Goal: Information Seeking & Learning: Learn about a topic

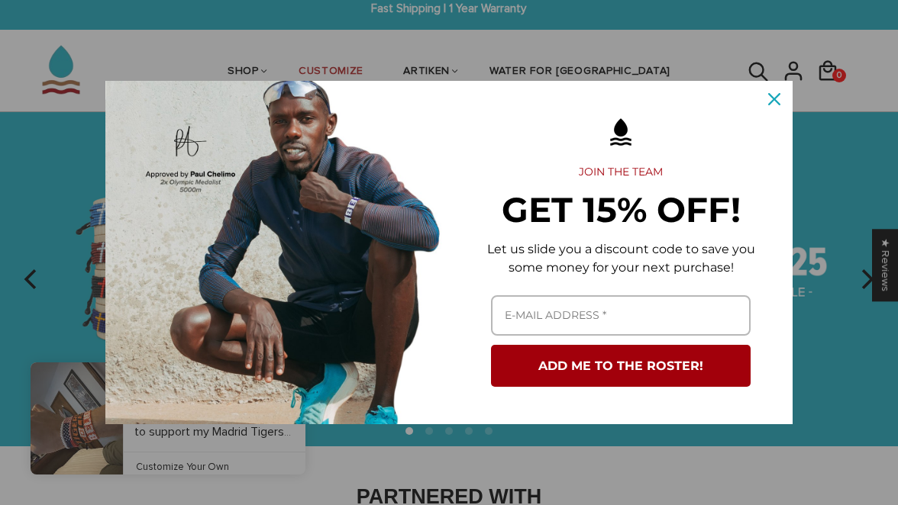
scroll to position [20, 0]
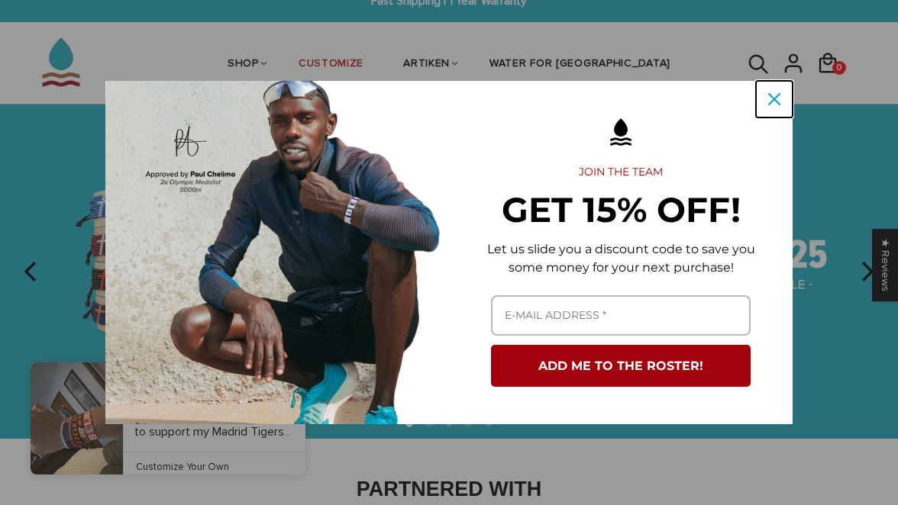
click at [766, 99] on div "Close" at bounding box center [774, 99] width 24 height 24
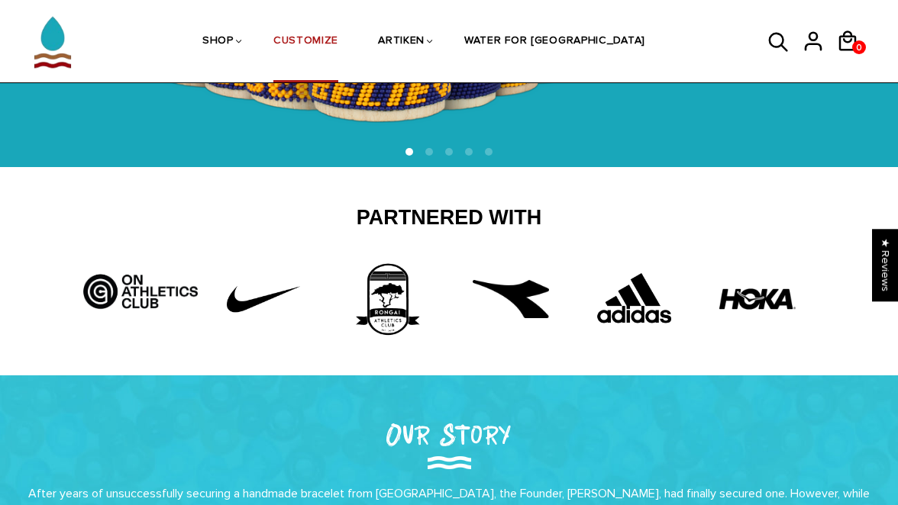
scroll to position [8, 0]
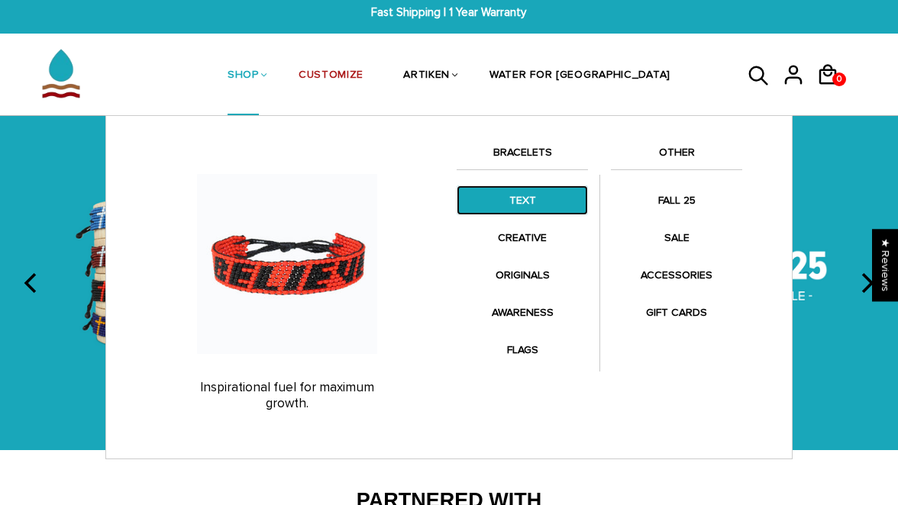
click at [550, 207] on link "TEXT" at bounding box center [521, 200] width 131 height 30
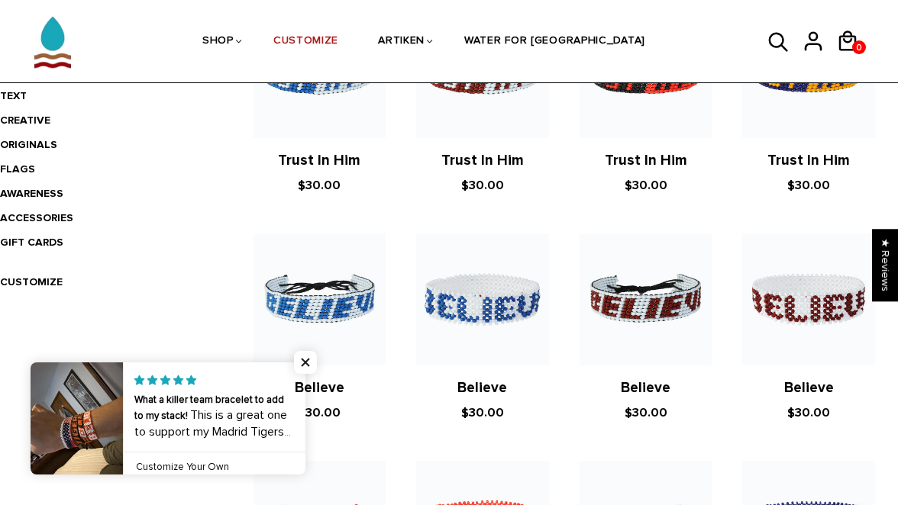
scroll to position [426, 0]
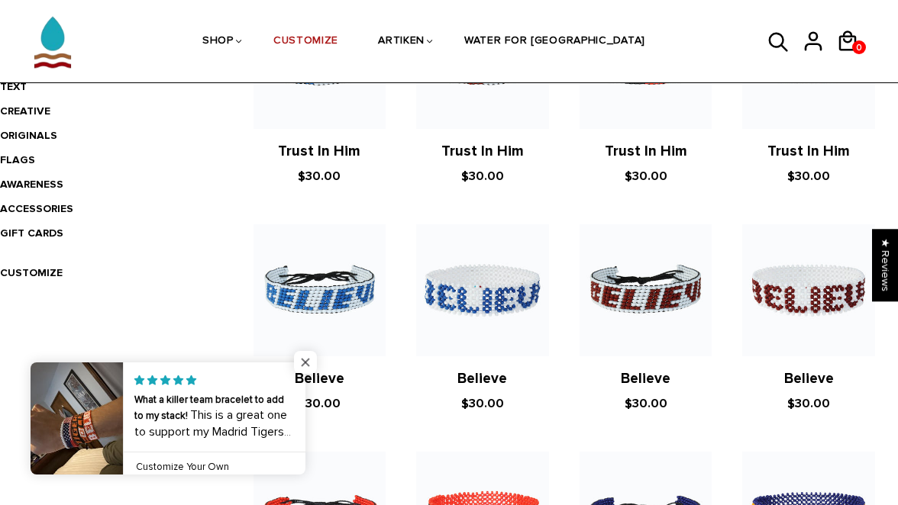
click at [306, 363] on span "Close popup widget" at bounding box center [305, 362] width 23 height 23
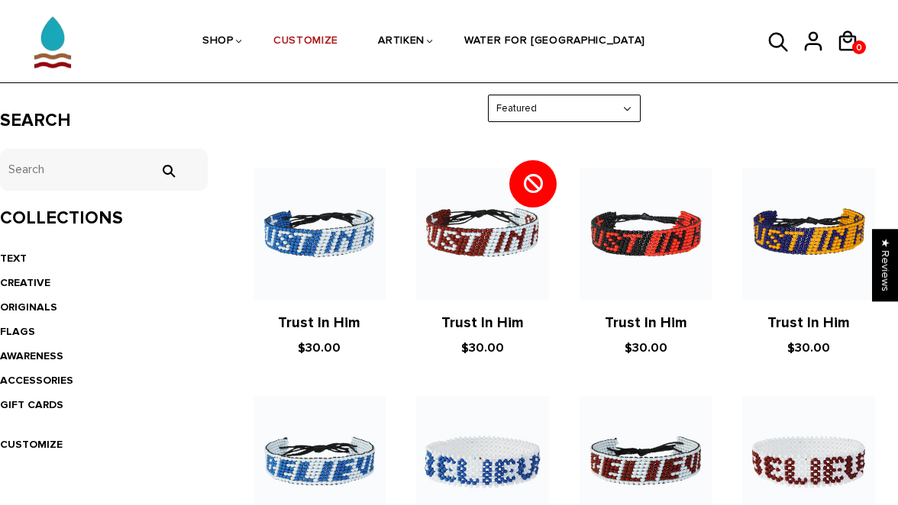
scroll to position [255, 0]
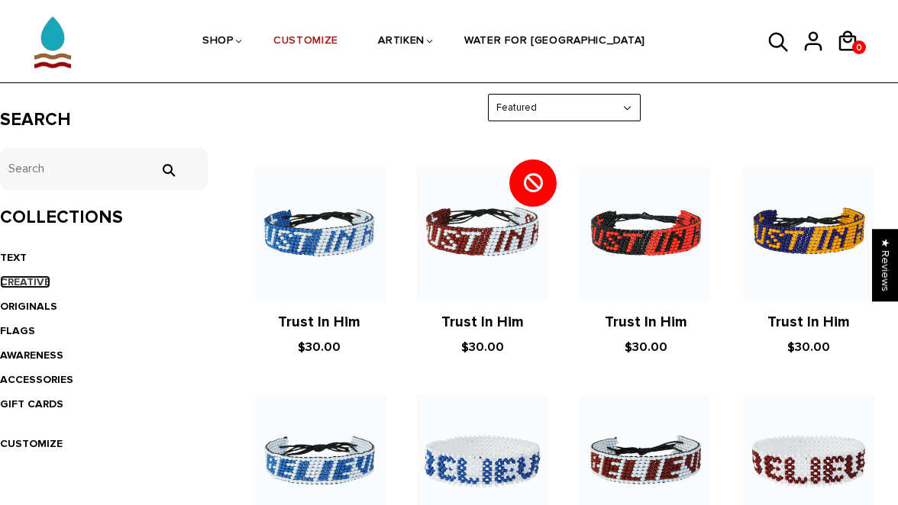
click at [30, 284] on link "CREATIVE" at bounding box center [25, 282] width 50 height 13
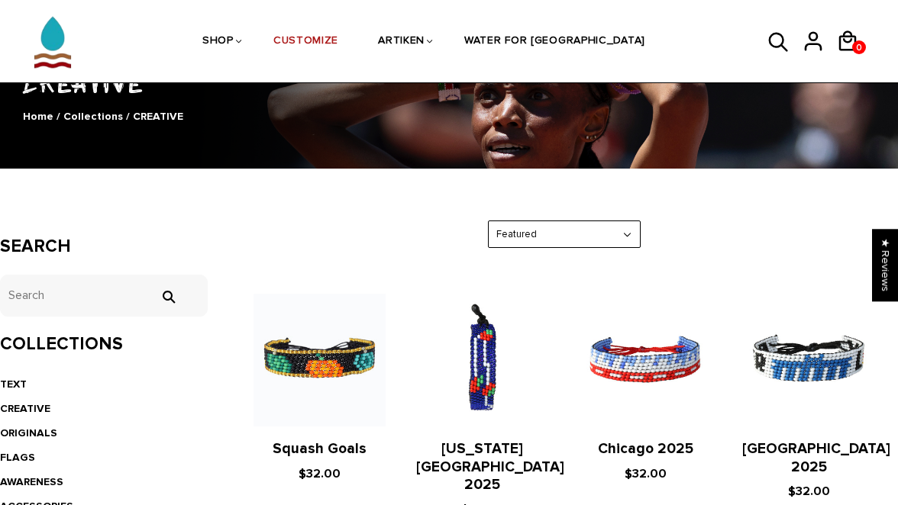
scroll to position [156, 0]
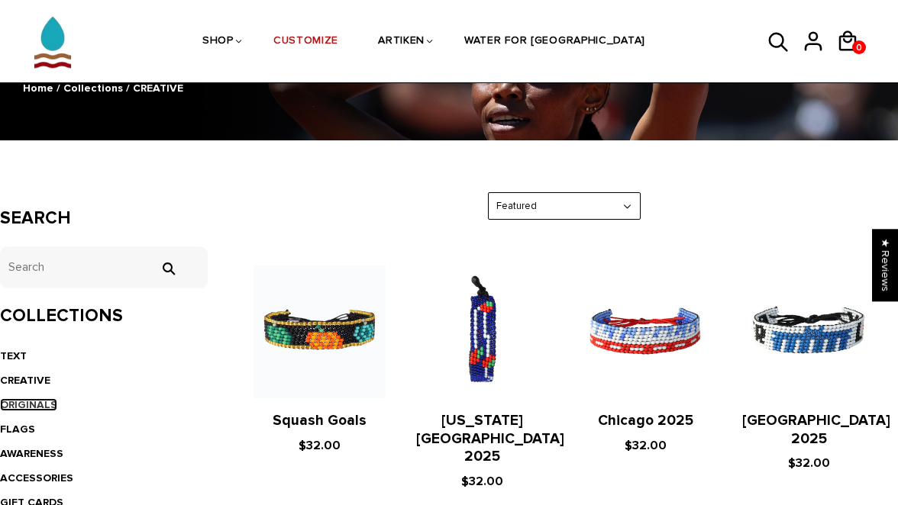
click at [43, 399] on link "ORIGINALS" at bounding box center [28, 404] width 57 height 13
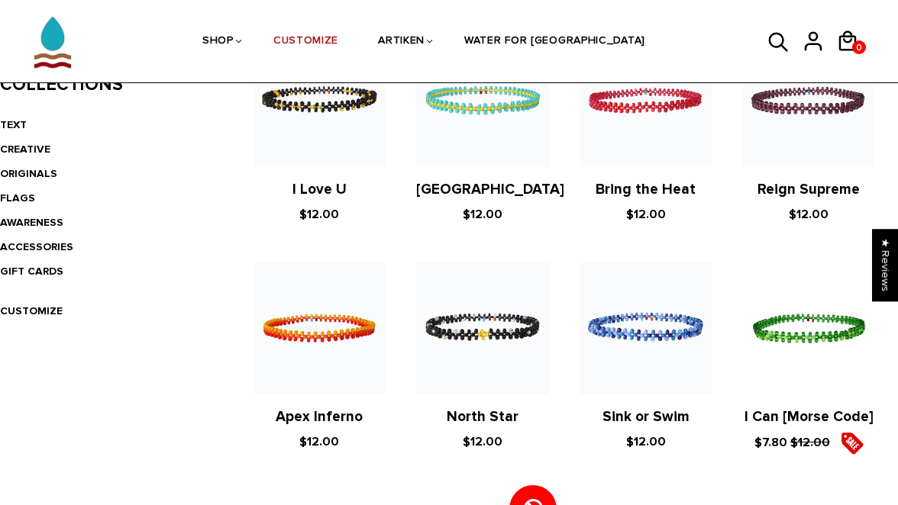
scroll to position [389, 0]
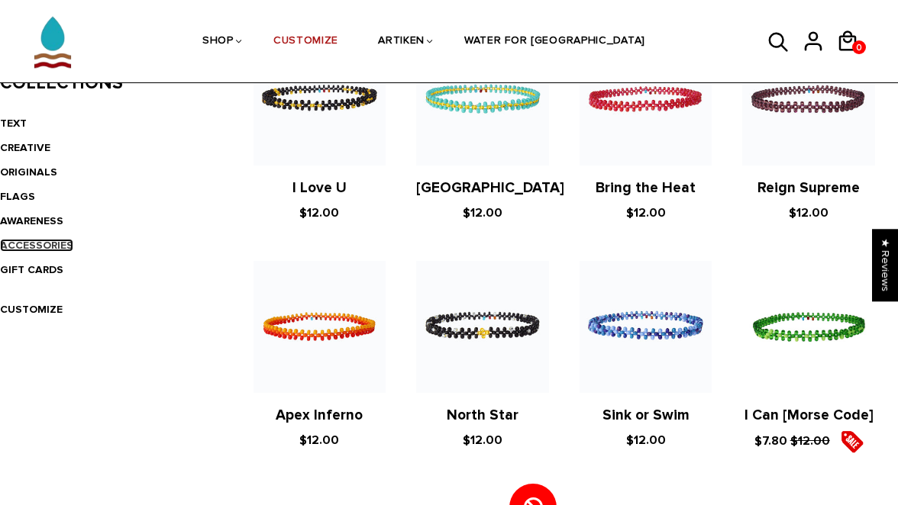
click at [61, 246] on link "ACCESSORIES" at bounding box center [36, 245] width 73 height 13
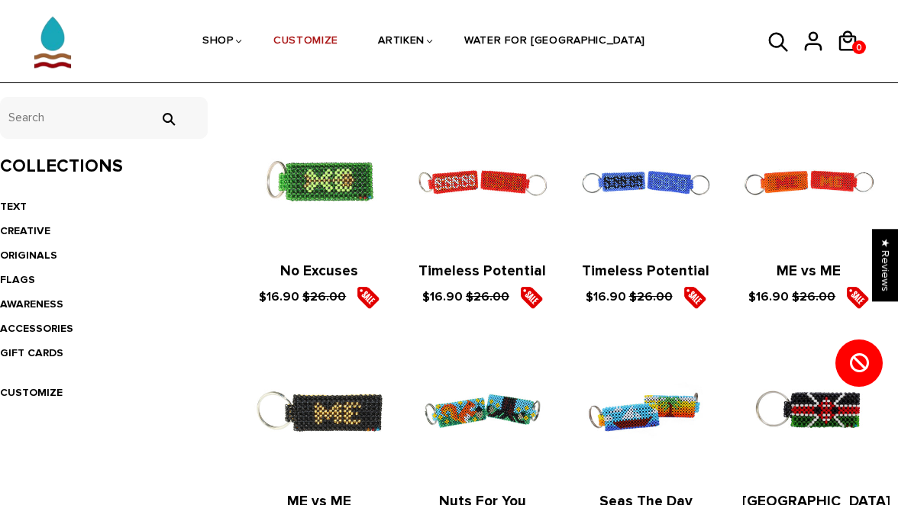
scroll to position [282, 0]
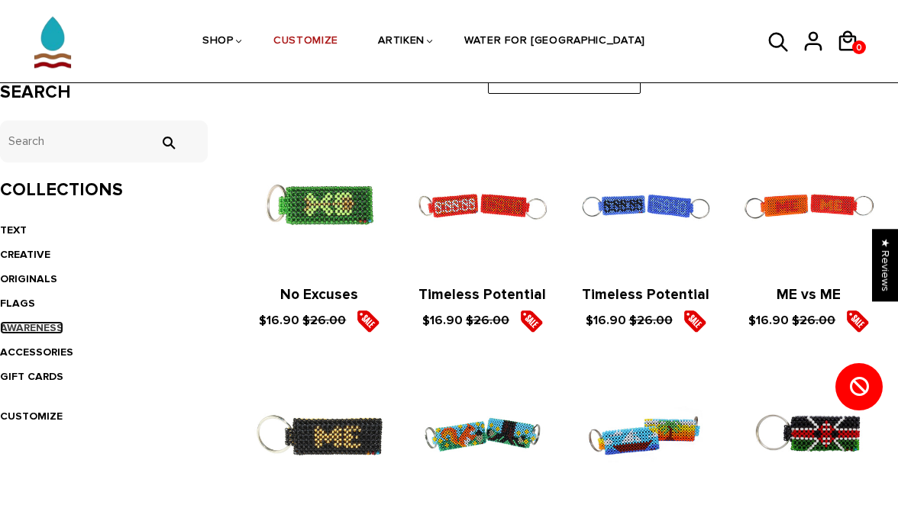
click at [49, 323] on link "AWARENESS" at bounding box center [31, 327] width 63 height 13
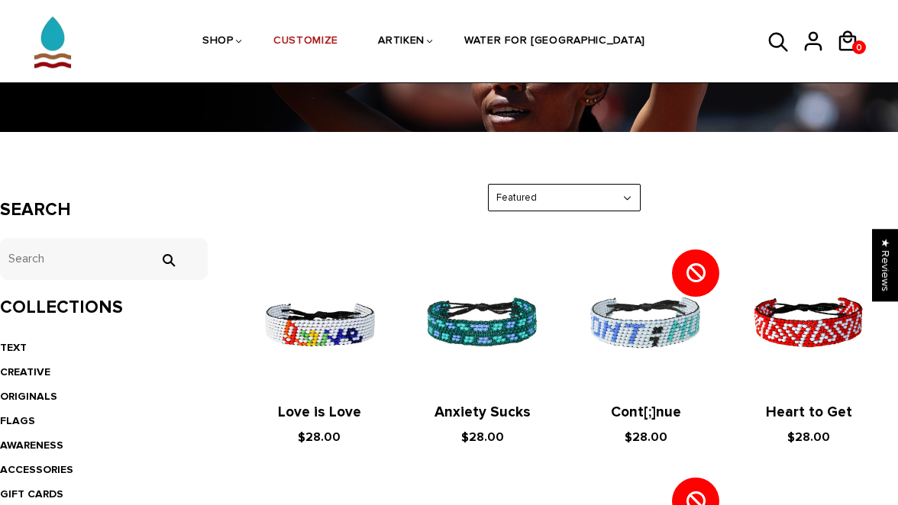
scroll to position [160, 0]
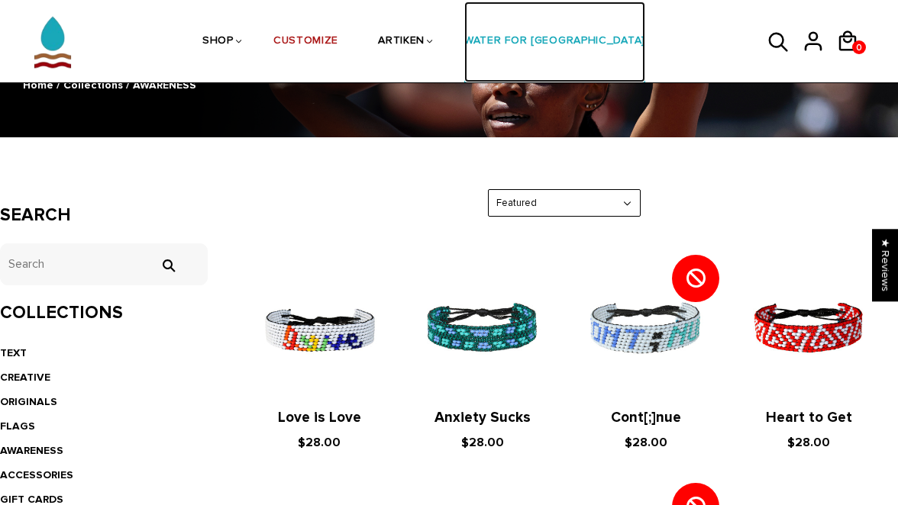
click at [540, 57] on link "WATER FOR [GEOGRAPHIC_DATA]" at bounding box center [554, 42] width 181 height 81
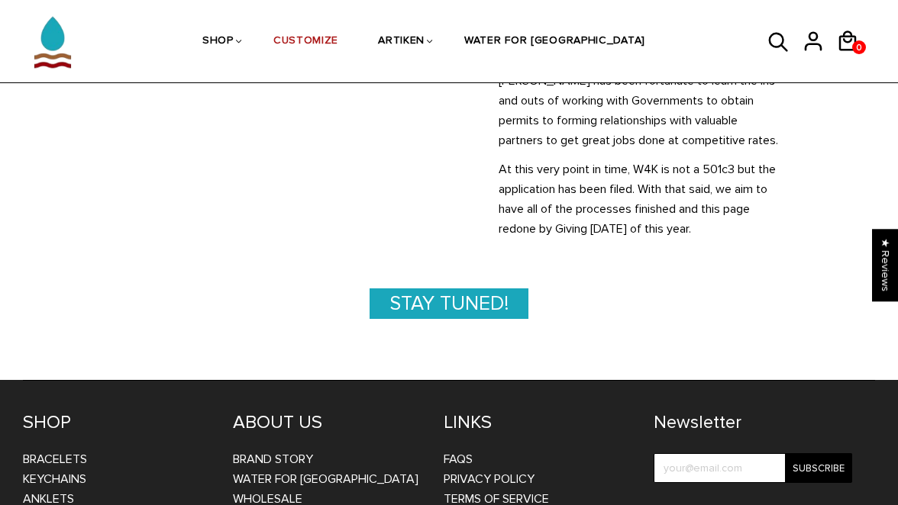
scroll to position [1031, 0]
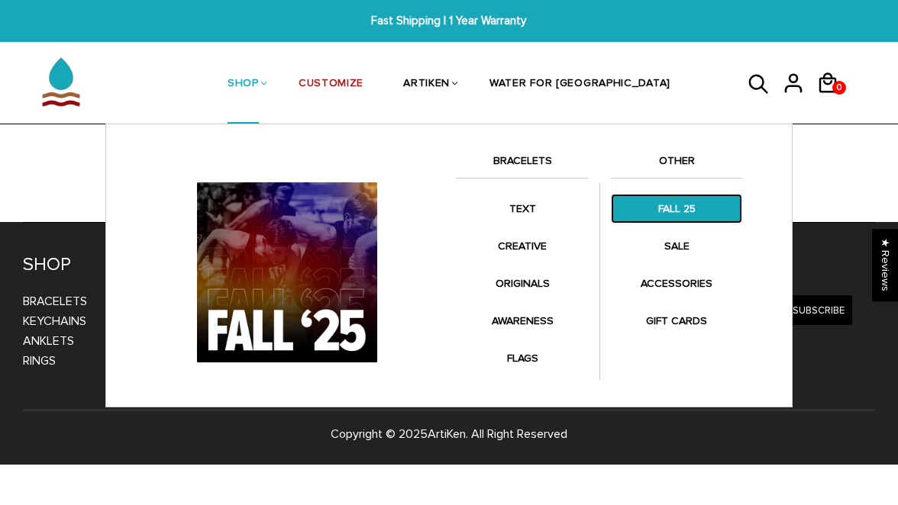
click at [662, 212] on link "FALL 25" at bounding box center [676, 209] width 131 height 30
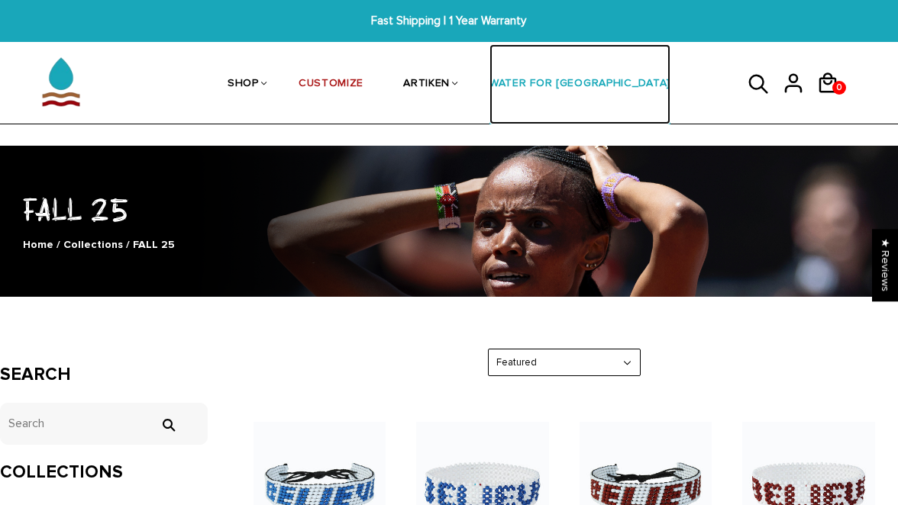
click at [563, 75] on link "WATER FOR [GEOGRAPHIC_DATA]" at bounding box center [579, 84] width 181 height 81
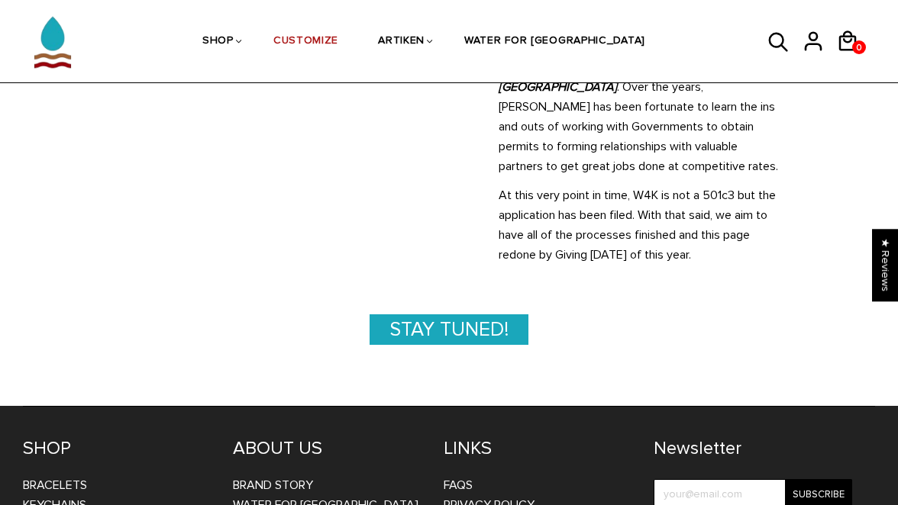
scroll to position [1031, 0]
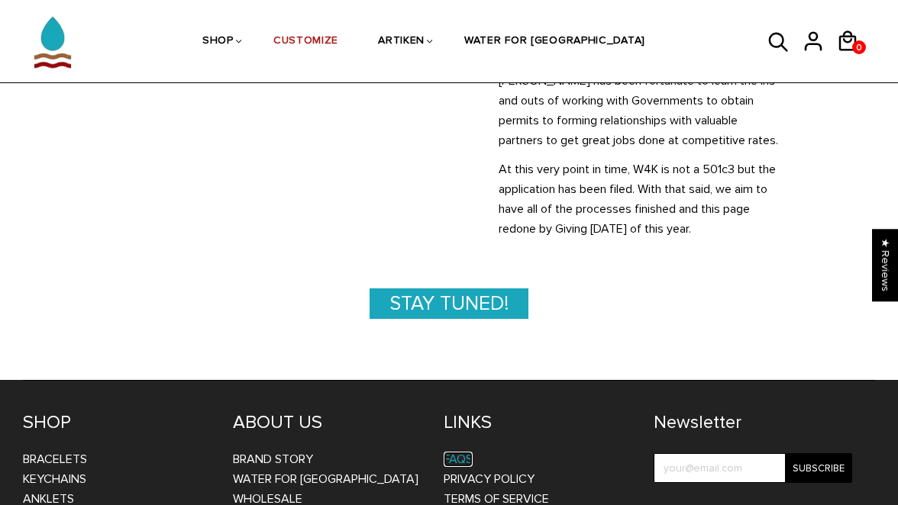
click at [466, 452] on link "FAQs" at bounding box center [458, 459] width 29 height 15
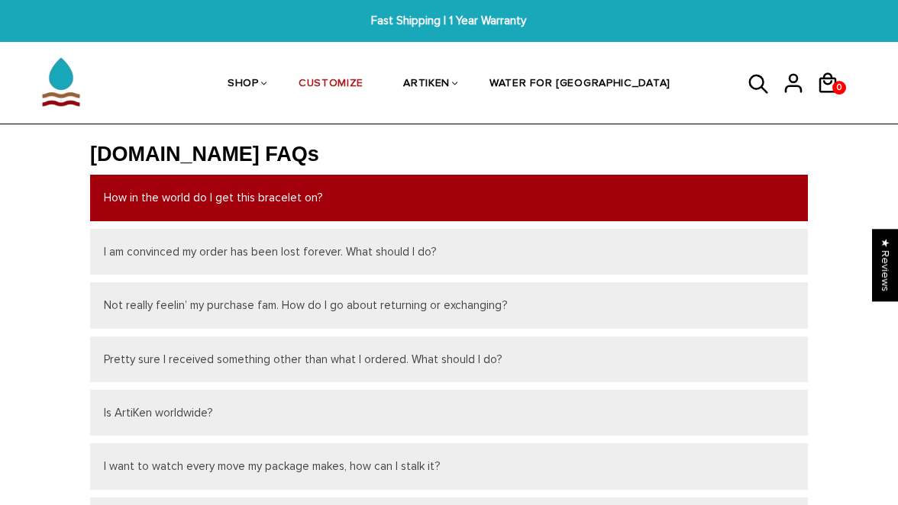
click at [489, 193] on button "How in the world do I get this bracelet on?" at bounding box center [449, 198] width 718 height 46
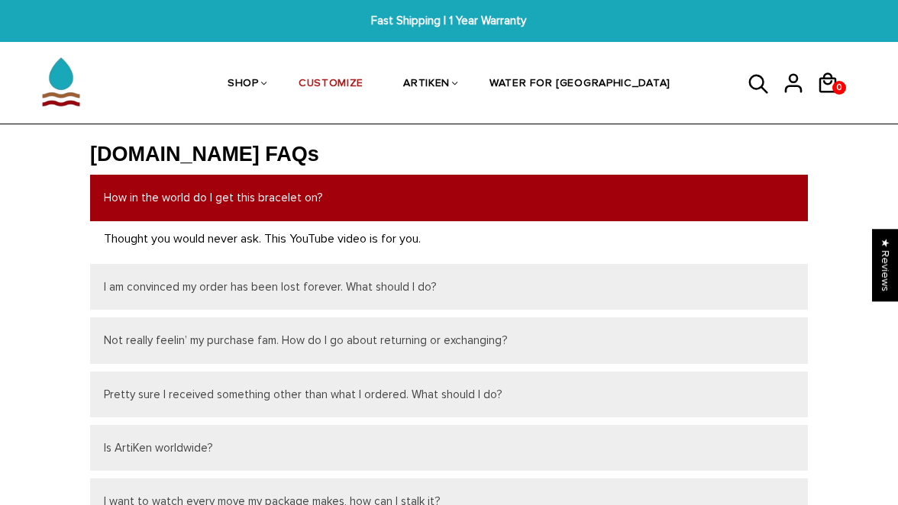
click at [389, 238] on p "Thought you would never ask. This YouTube video is for you." at bounding box center [449, 239] width 690 height 20
click at [431, 238] on p "Thought you would never ask. This YouTube video is for you." at bounding box center [449, 239] width 690 height 20
click at [430, 206] on button "How in the world do I get this bracelet on?" at bounding box center [449, 198] width 718 height 46
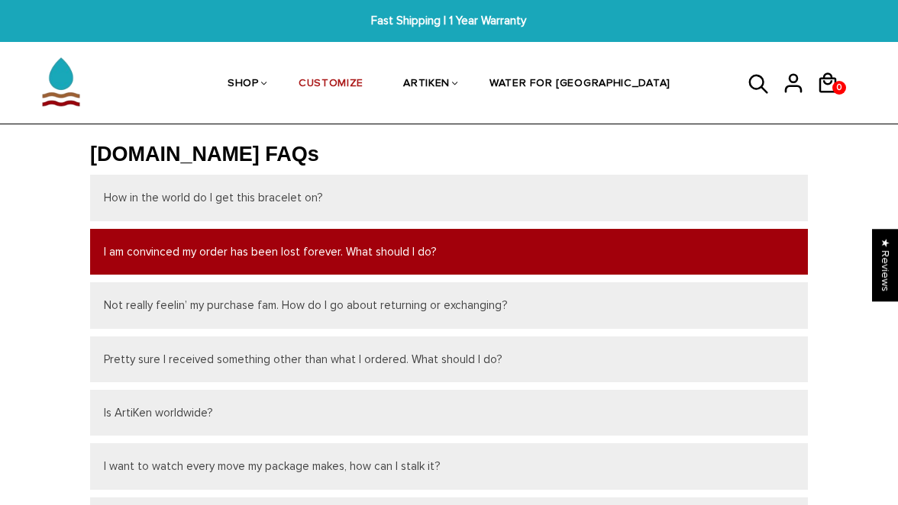
click at [431, 236] on button "I am convinced my order has been lost forever. What should I do?" at bounding box center [449, 252] width 718 height 46
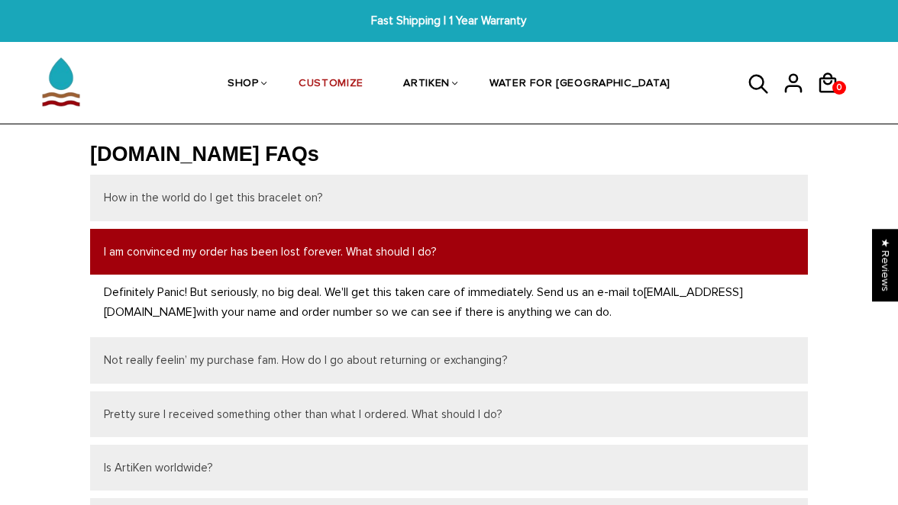
click at [432, 244] on button "I am convinced my order has been lost forever. What should I do?" at bounding box center [449, 252] width 718 height 46
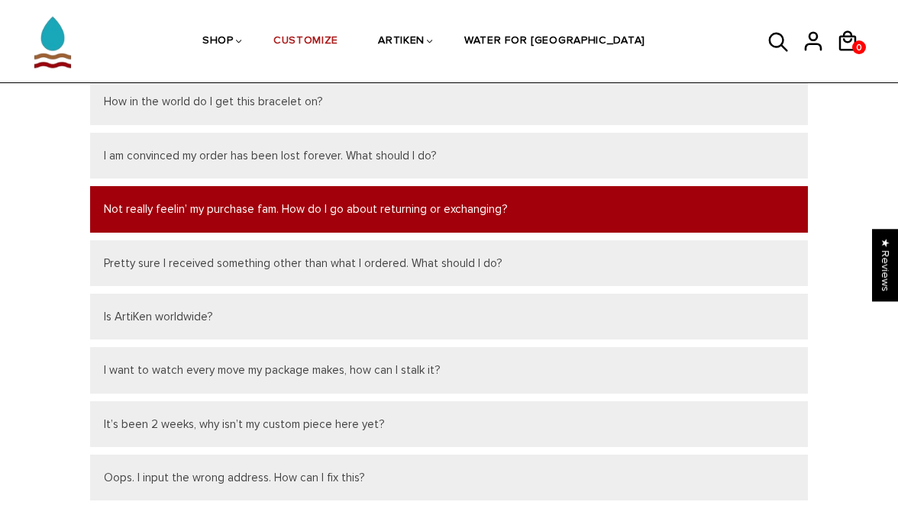
scroll to position [105, 0]
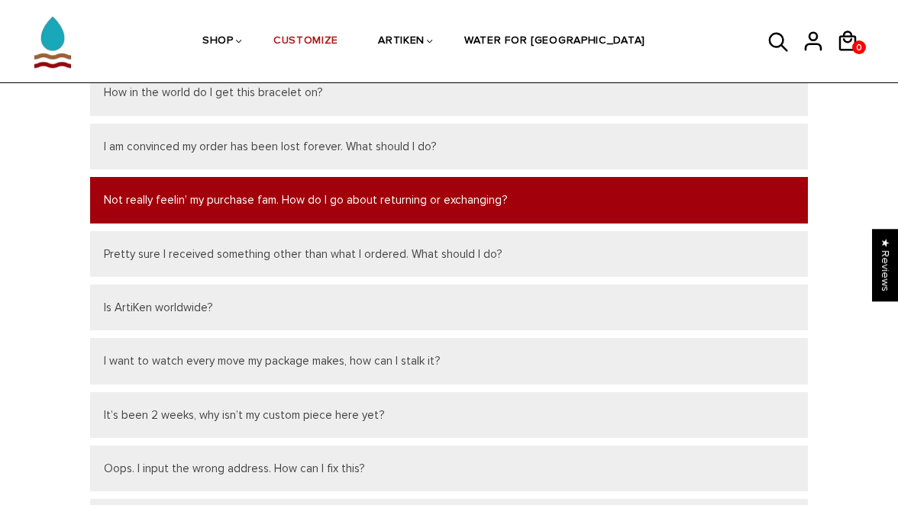
click at [495, 209] on button "Not really feelin’ my purchase fam. How do I go about returning or exchanging?" at bounding box center [449, 200] width 718 height 46
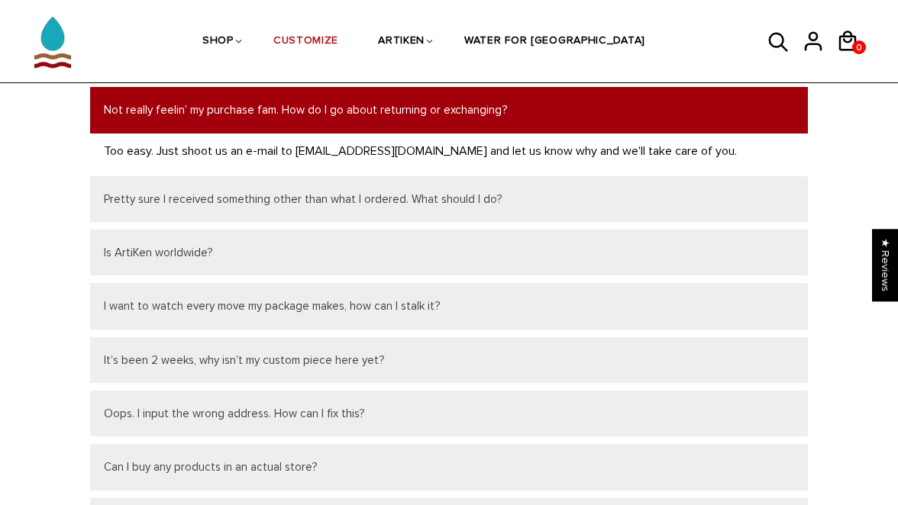
scroll to position [196, 0]
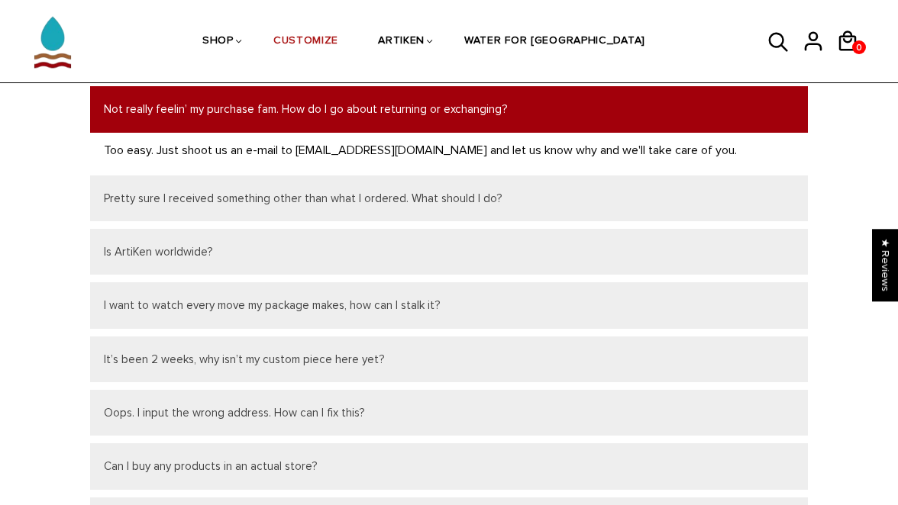
click at [324, 111] on button "Not really feelin’ my purchase fam. How do I go about returning or exchanging?" at bounding box center [449, 109] width 718 height 46
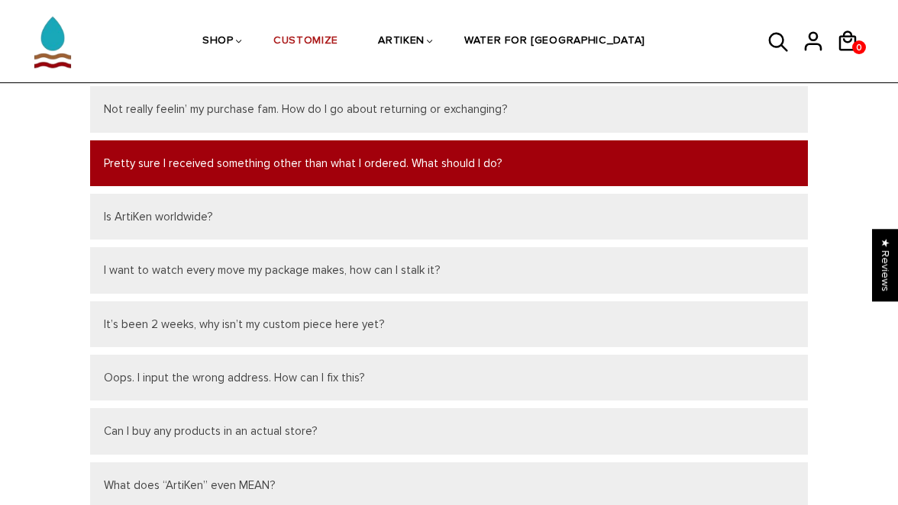
click at [544, 163] on button "Pretty sure I received something other than what I ordered. What should I do?" at bounding box center [449, 163] width 718 height 46
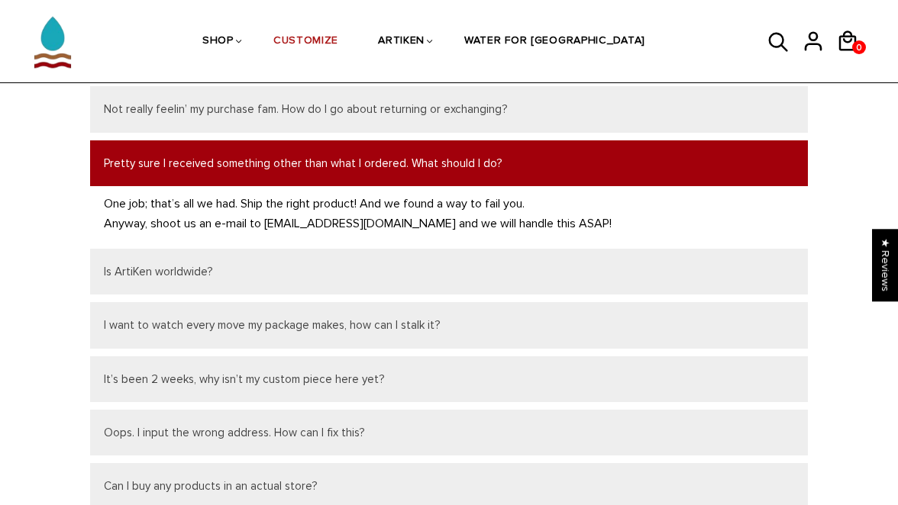
click at [546, 170] on button "Pretty sure I received something other than what I ordered. What should I do?" at bounding box center [449, 163] width 718 height 46
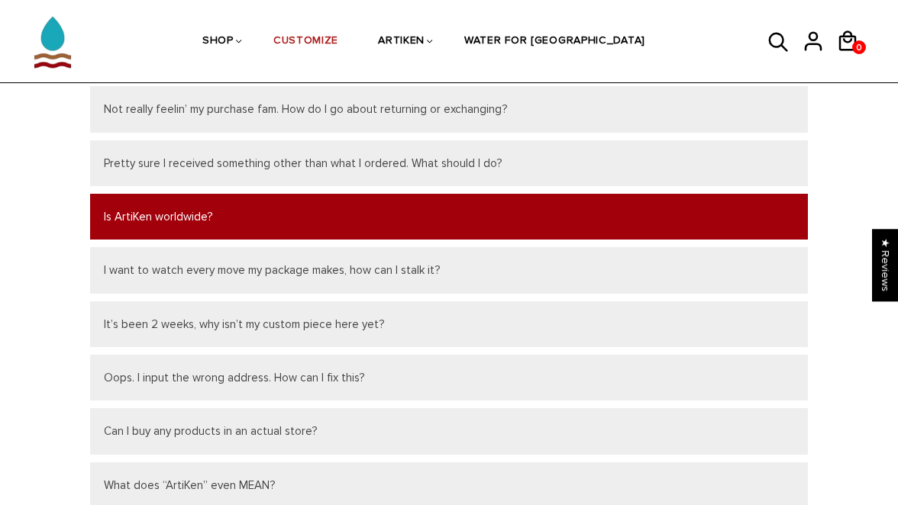
click at [550, 207] on button "Is ArtiKen worldwide?" at bounding box center [449, 217] width 718 height 46
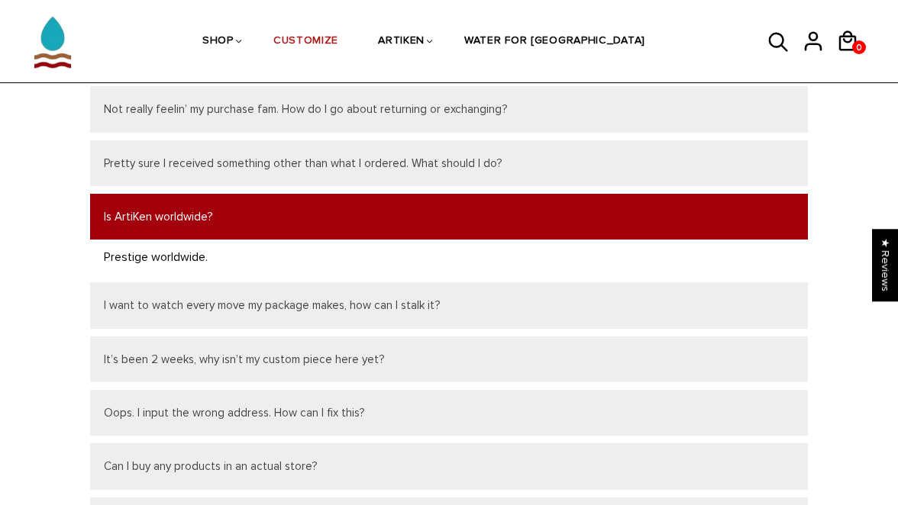
click at [550, 207] on button "Is ArtiKen worldwide?" at bounding box center [449, 217] width 718 height 46
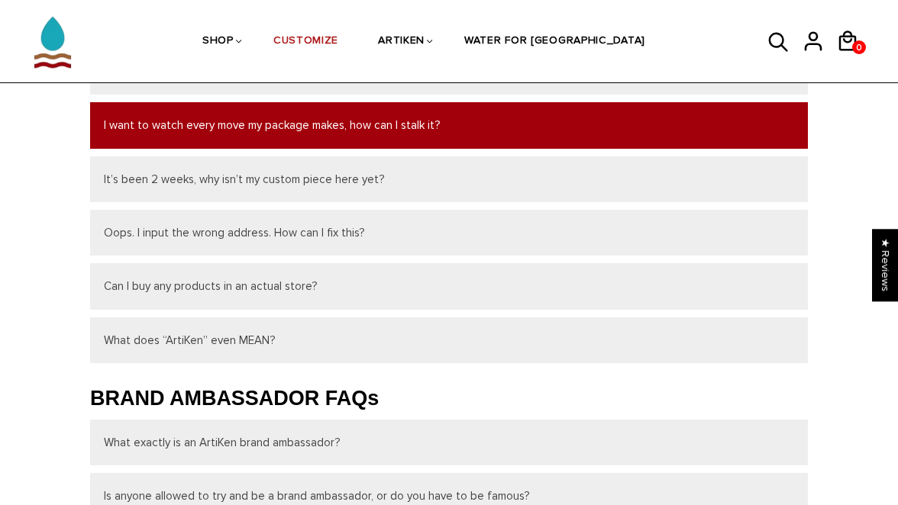
click at [561, 134] on button "I want to watch every move my package makes, how can I stalk it?" at bounding box center [449, 125] width 718 height 46
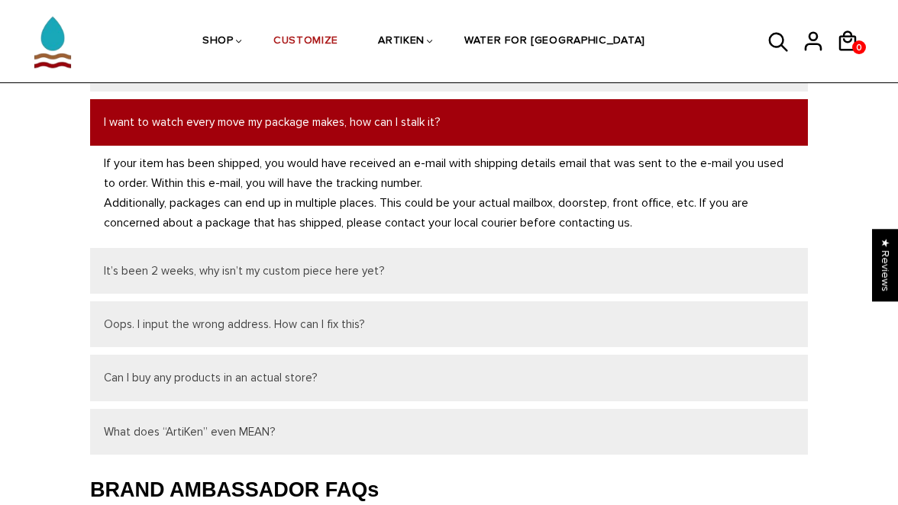
scroll to position [337, 0]
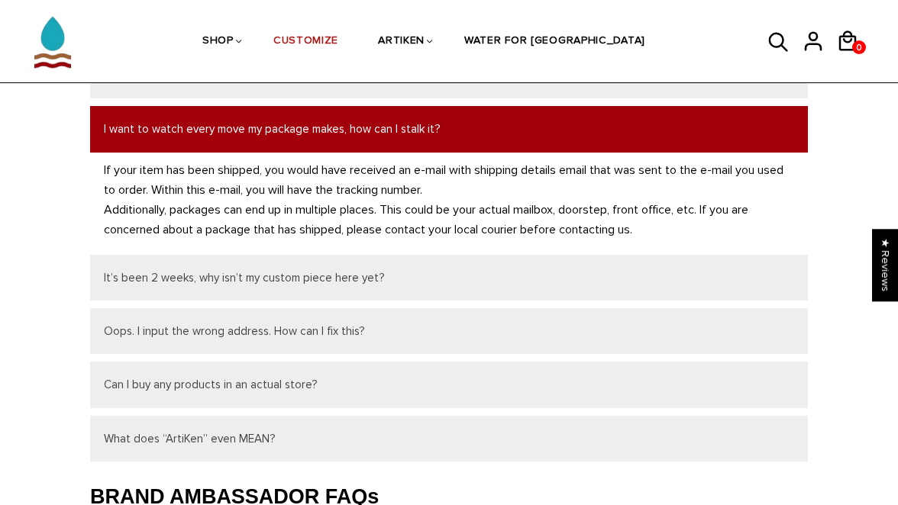
click at [561, 134] on button "I want to watch every move my package makes, how can I stalk it?" at bounding box center [449, 129] width 718 height 46
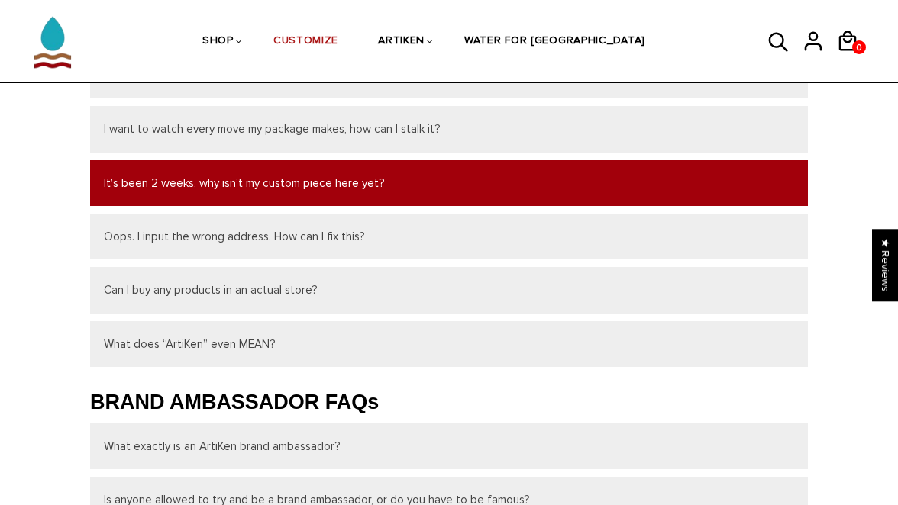
click at [561, 174] on button "It’s been 2 weeks, why isn’t my custom piece here yet?" at bounding box center [449, 183] width 718 height 46
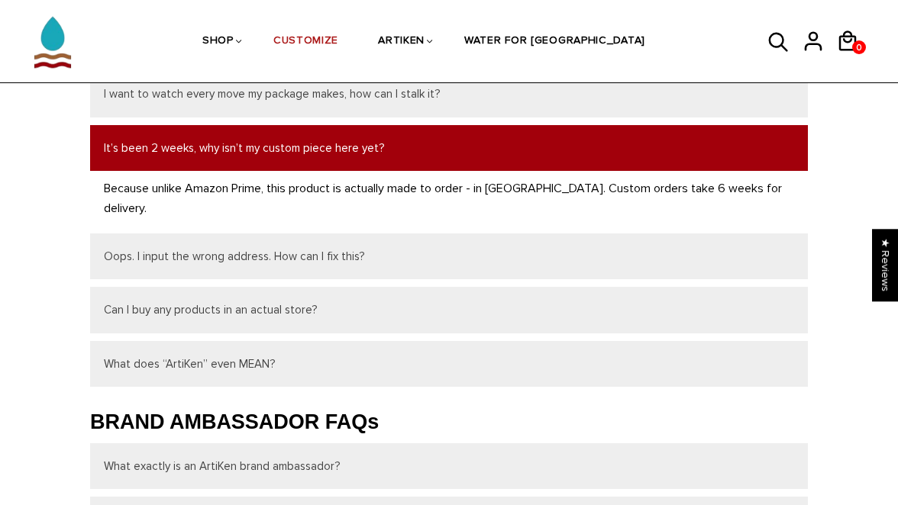
click at [546, 151] on button "It’s been 2 weeks, why isn’t my custom piece here yet?" at bounding box center [449, 148] width 718 height 46
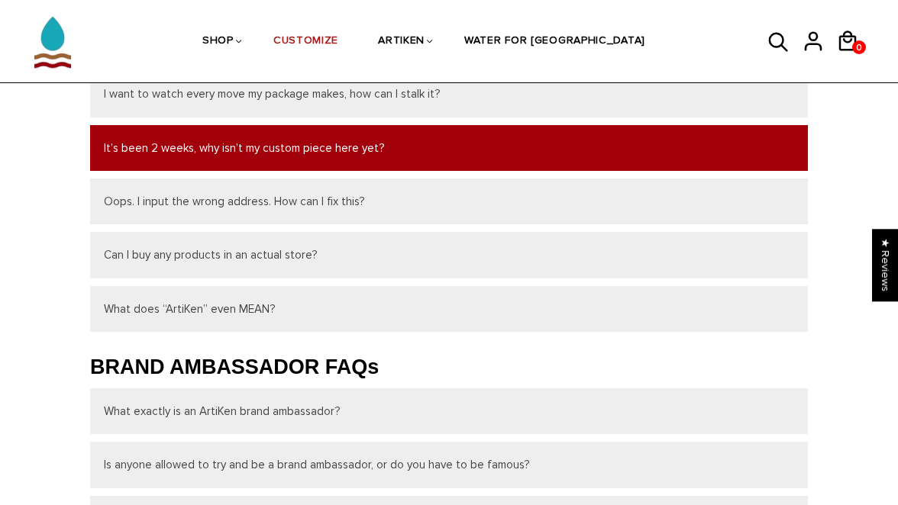
scroll to position [337, 0]
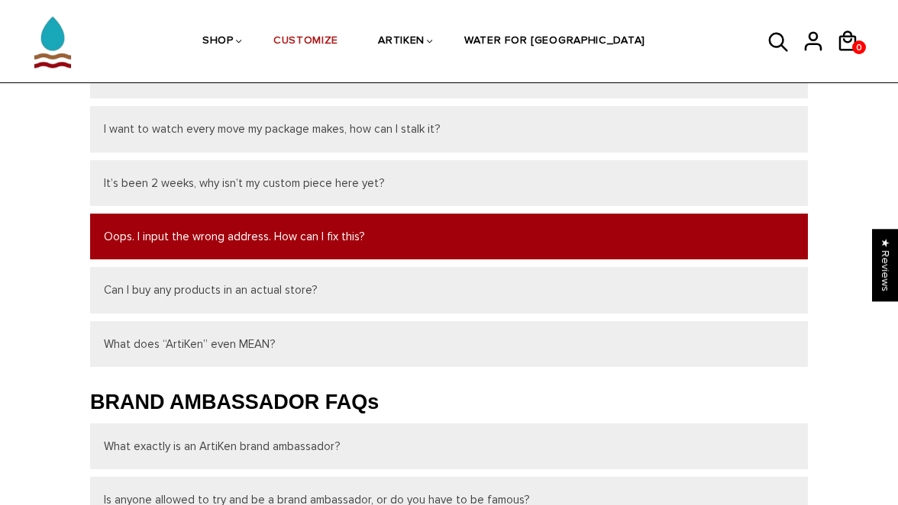
click at [546, 230] on button "Oops. I input the wrong address. How can I fix this?" at bounding box center [449, 237] width 718 height 46
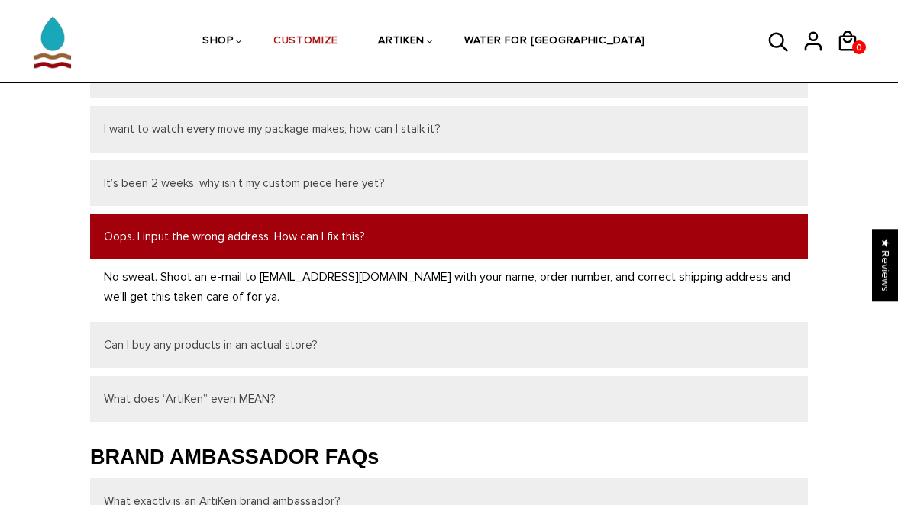
scroll to position [392, 0]
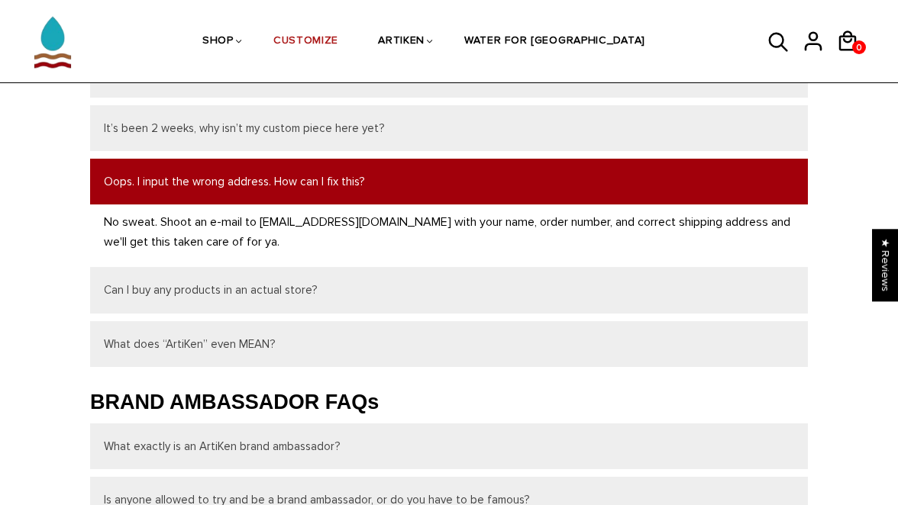
click at [543, 185] on button "Oops. I input the wrong address. How can I fix this?" at bounding box center [449, 182] width 718 height 46
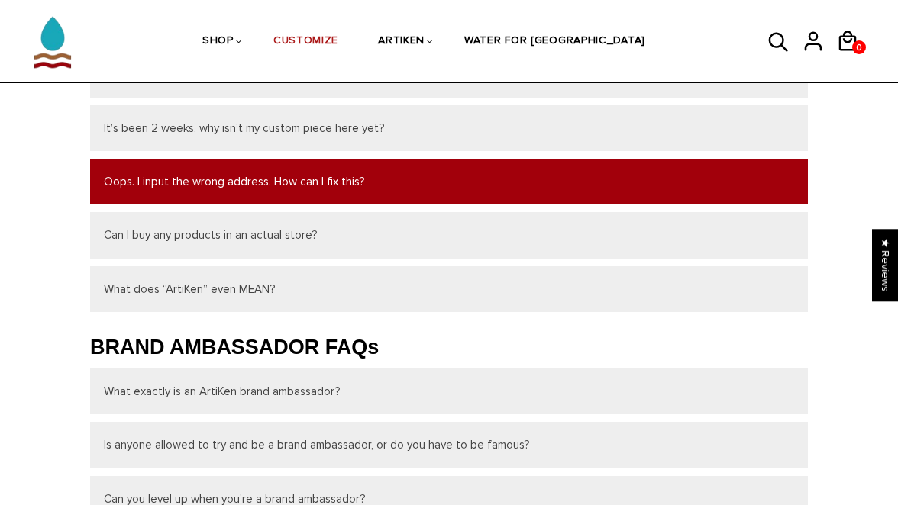
scroll to position [337, 0]
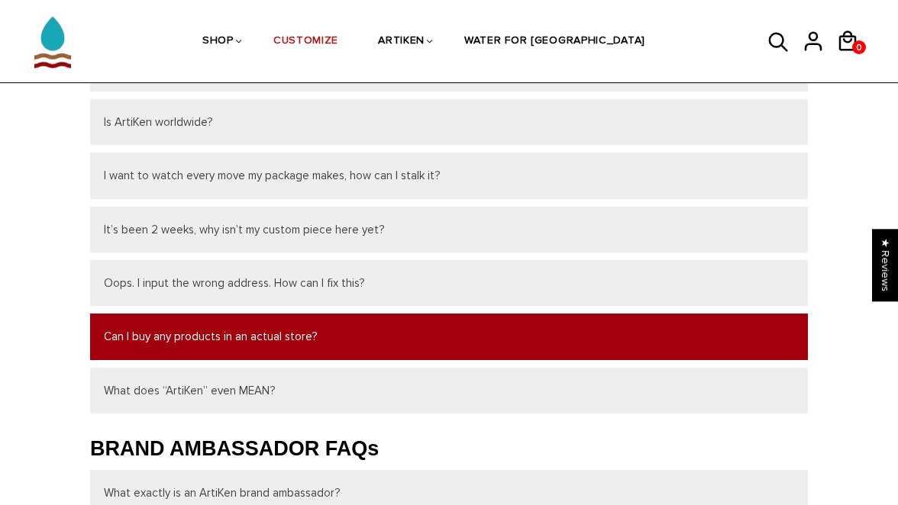
click at [547, 330] on button "Can I buy any products in an actual store?" at bounding box center [449, 337] width 718 height 46
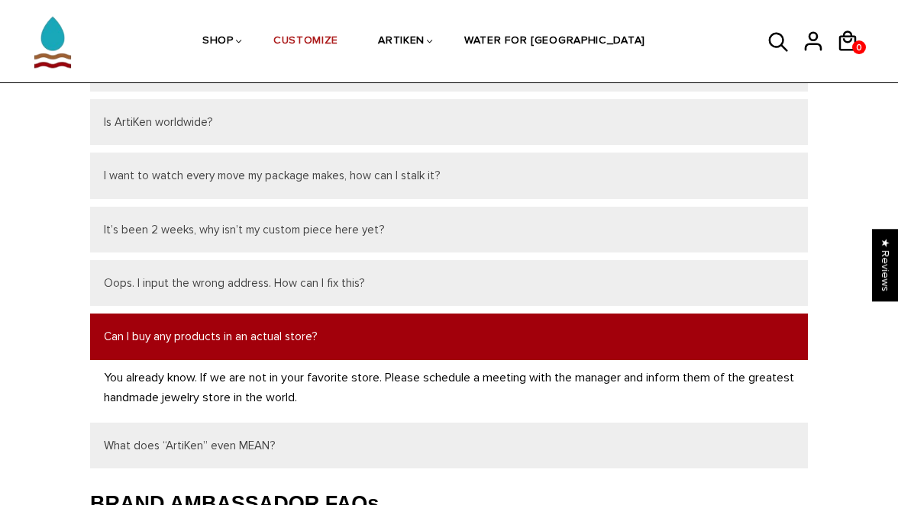
scroll to position [346, 0]
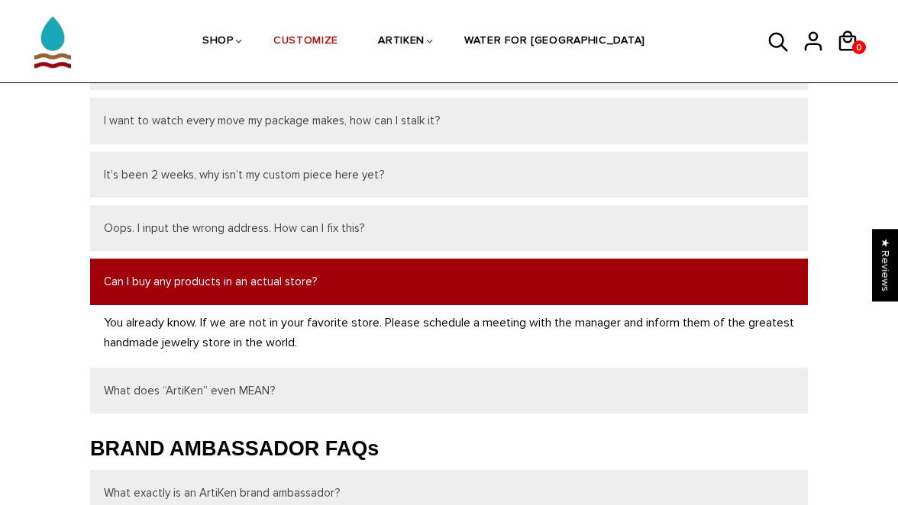
click at [528, 295] on button "Can I buy any products in an actual store?" at bounding box center [449, 282] width 718 height 46
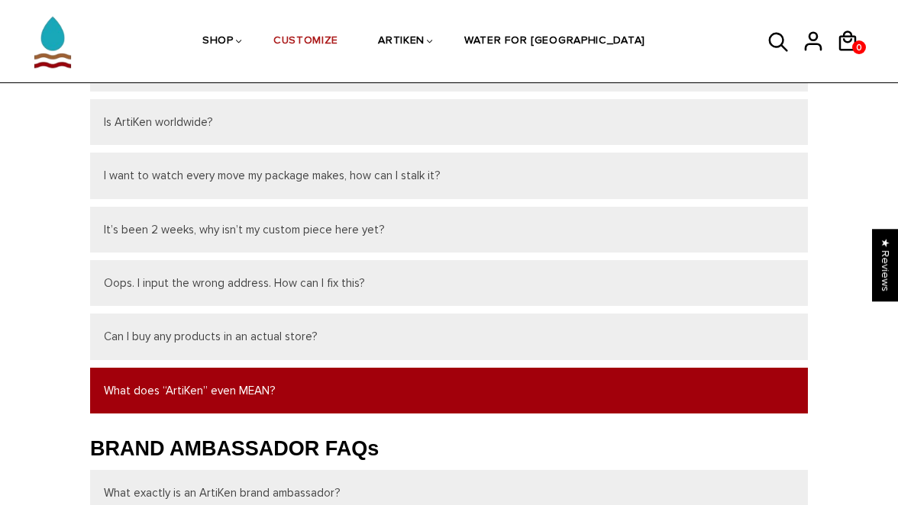
click at [511, 387] on button "What does “ArtiKen” even MEAN?" at bounding box center [449, 391] width 718 height 46
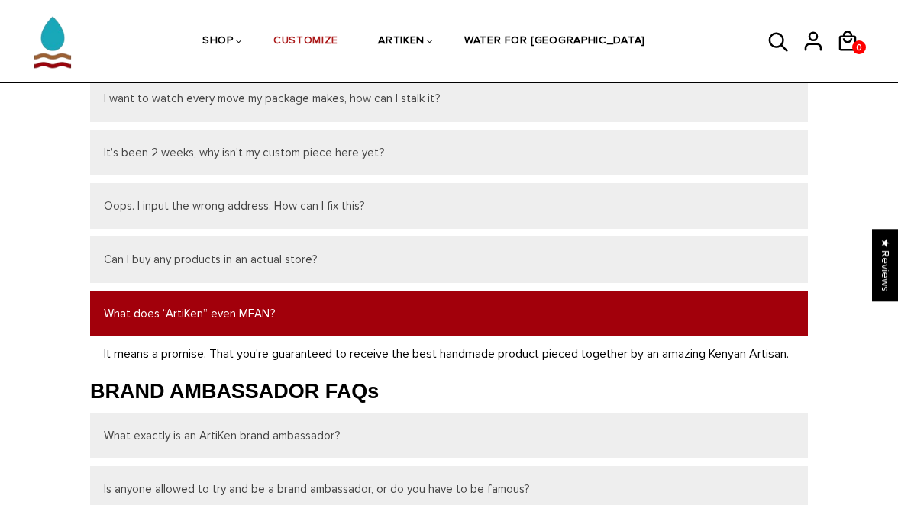
scroll to position [399, 0]
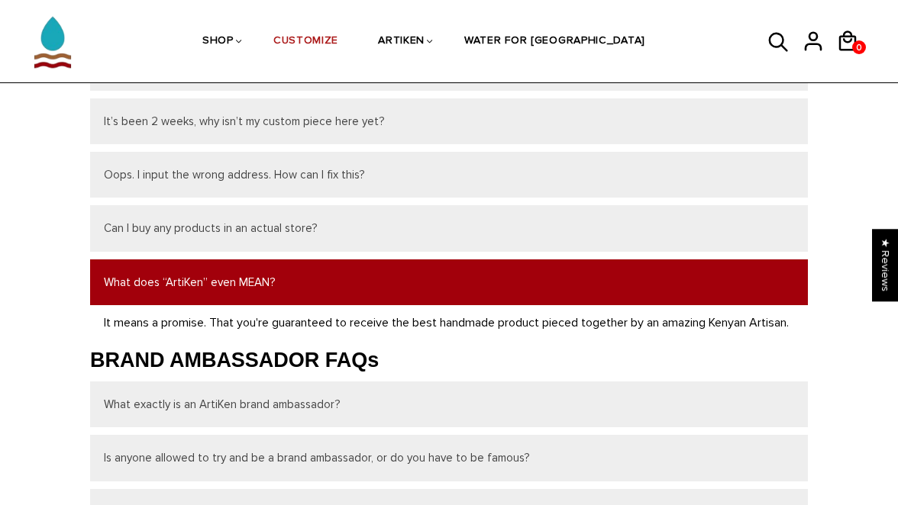
click at [516, 297] on button "What does “ArtiKen” even MEAN?" at bounding box center [449, 283] width 718 height 46
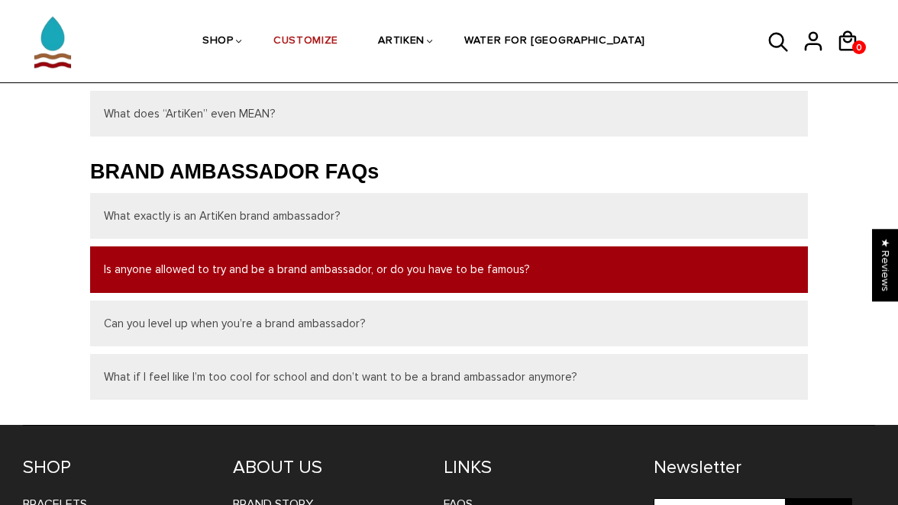
scroll to position [571, 0]
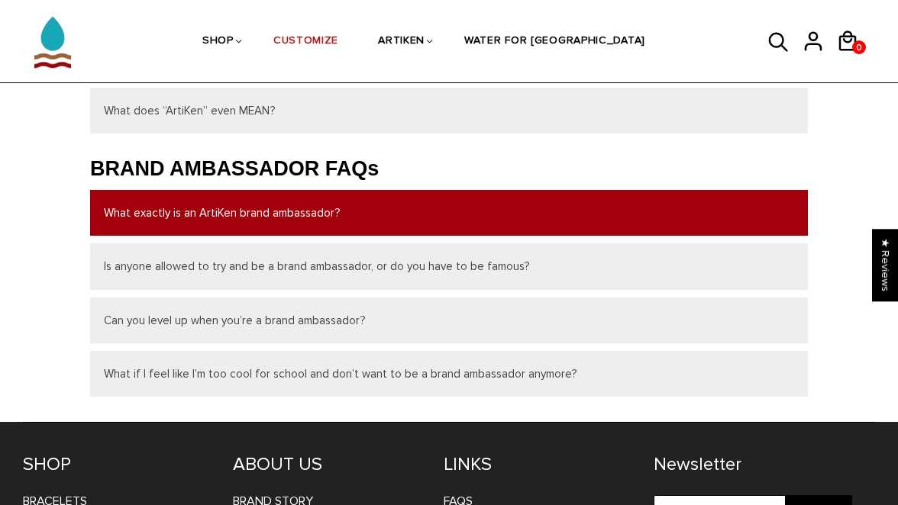
click at [479, 211] on button "What exactly is an ArtiKen brand ambassador?" at bounding box center [449, 213] width 718 height 46
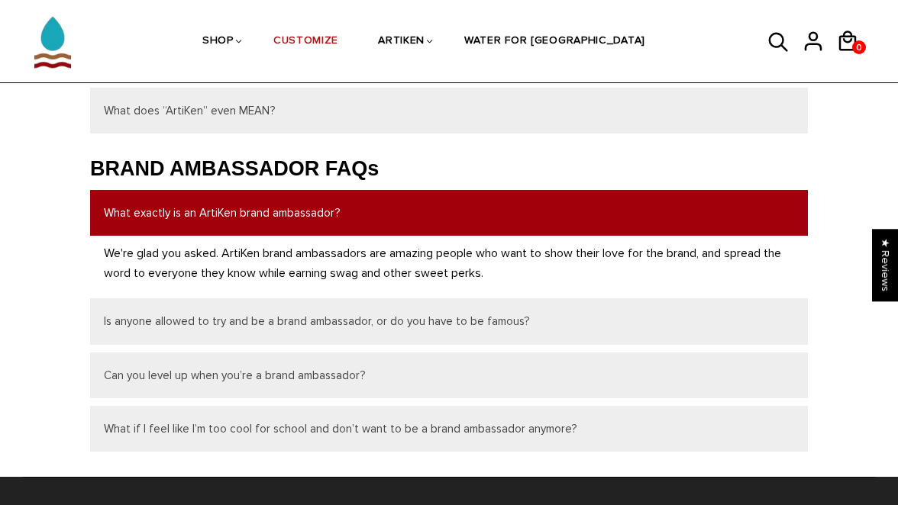
click at [479, 209] on button "What exactly is an ArtiKen brand ambassador?" at bounding box center [449, 213] width 718 height 46
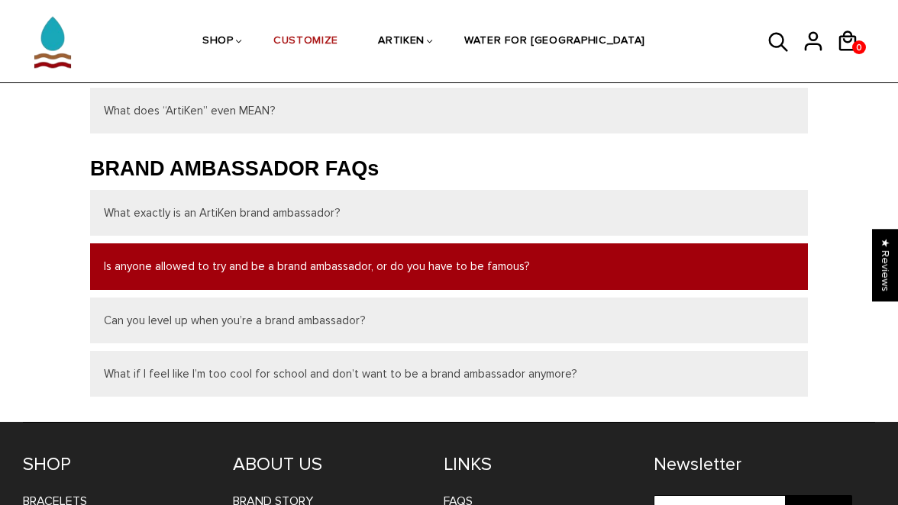
click at [486, 276] on button "Is anyone allowed to try and be a brand ambassador, or do you have to be famous?" at bounding box center [449, 267] width 718 height 46
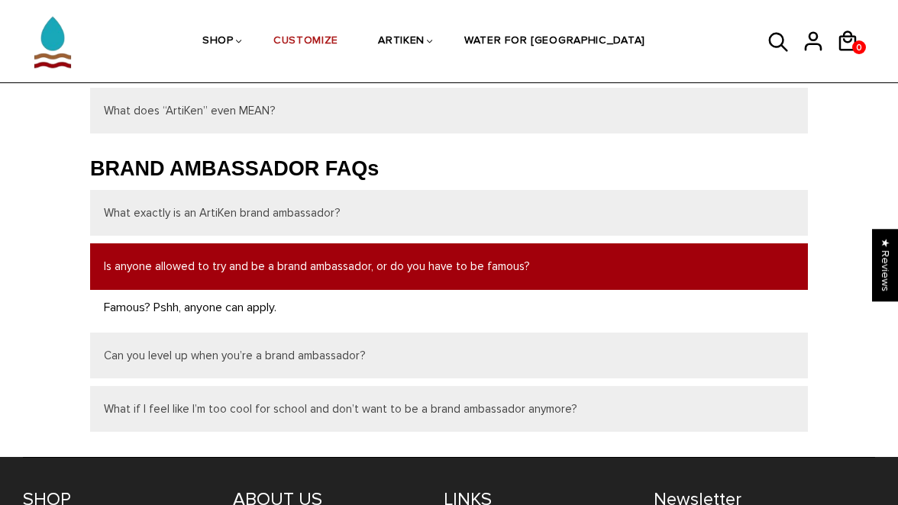
click at [486, 276] on button "Is anyone allowed to try and be a brand ambassador, or do you have to be famous?" at bounding box center [449, 267] width 718 height 46
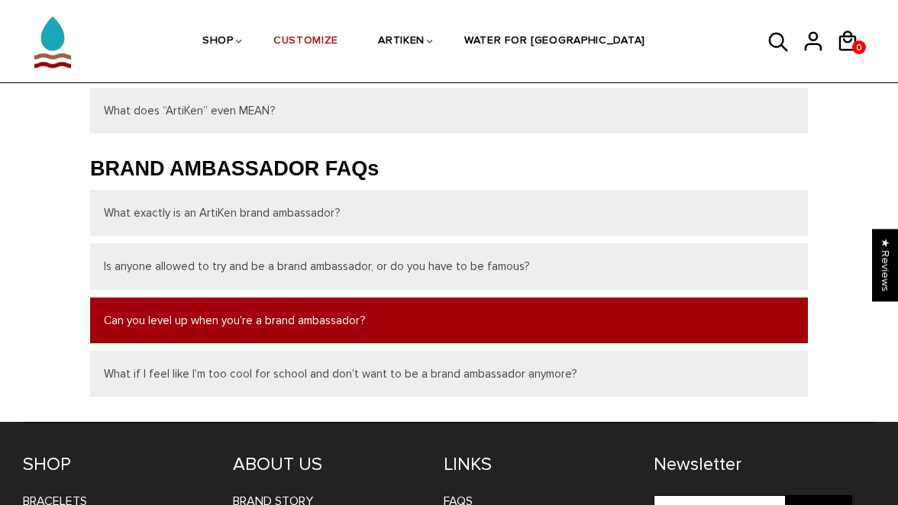
click at [484, 323] on button "Can you level up when you’re a brand ambassador?" at bounding box center [449, 321] width 718 height 46
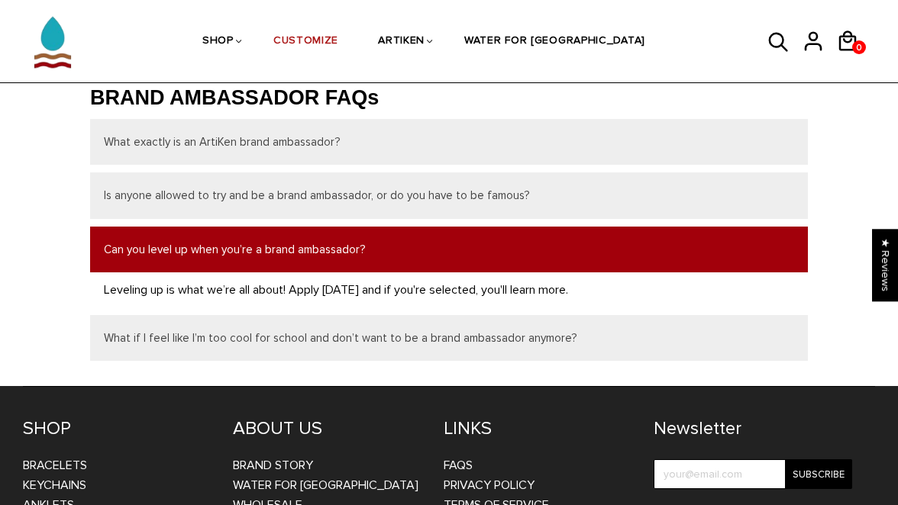
scroll to position [652, 0]
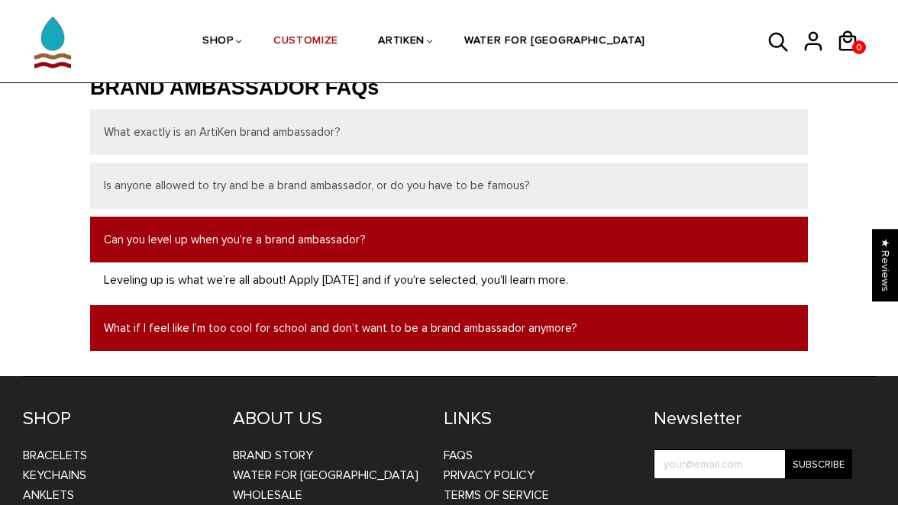
click at [476, 337] on button "What if I feel like I’m too cool for school and don’t want to be a brand ambass…" at bounding box center [449, 328] width 718 height 46
